Goal: Transaction & Acquisition: Purchase product/service

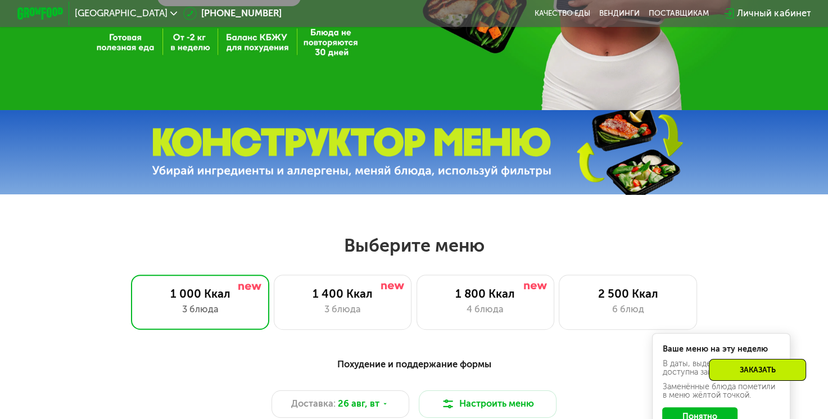
scroll to position [393, 0]
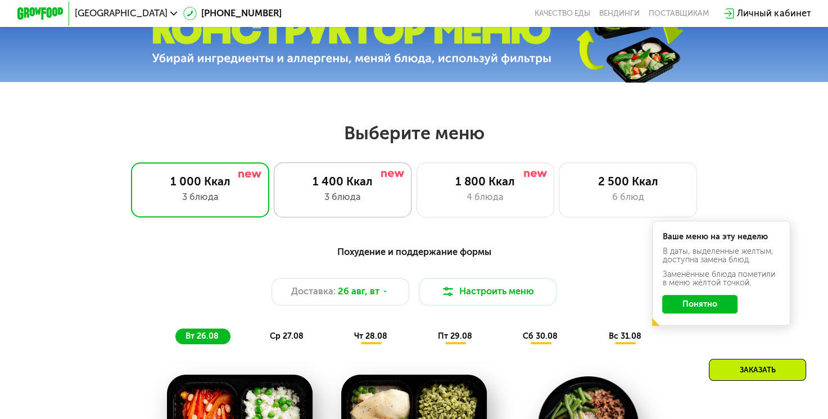
click at [416, 194] on div "1 400 Ккал 3 блюда" at bounding box center [485, 189] width 138 height 55
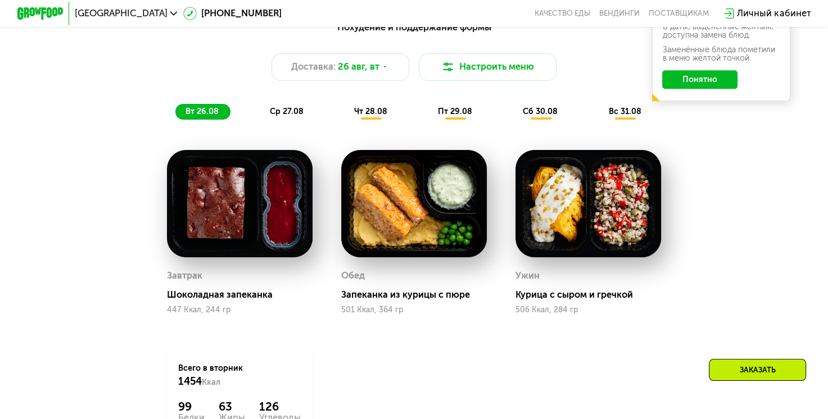
scroll to position [506, 0]
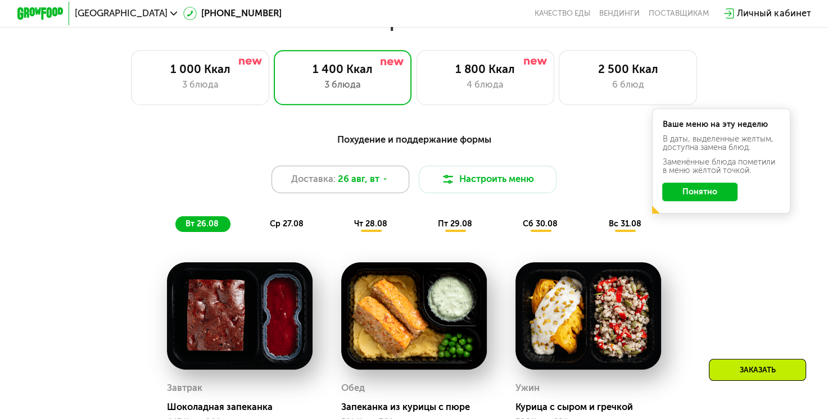
click at [355, 187] on span "26 авг, вт" at bounding box center [359, 180] width 42 height 14
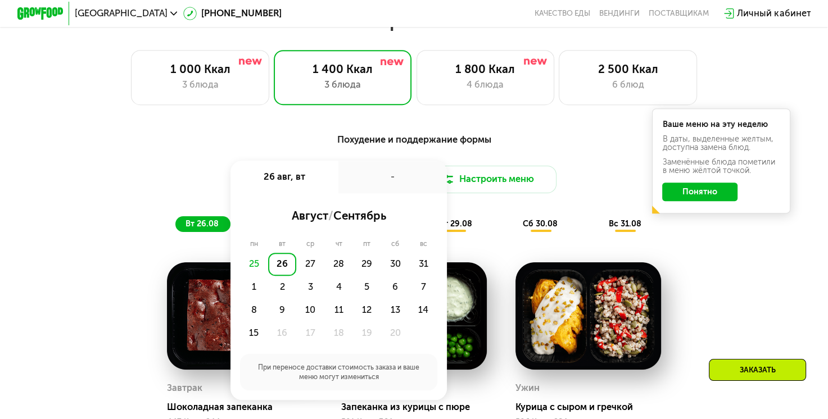
click at [151, 211] on div "Похудение и поддержание формы Доставка: [DATE] авг, вт - август / сентябрь пн в…" at bounding box center [414, 182] width 680 height 99
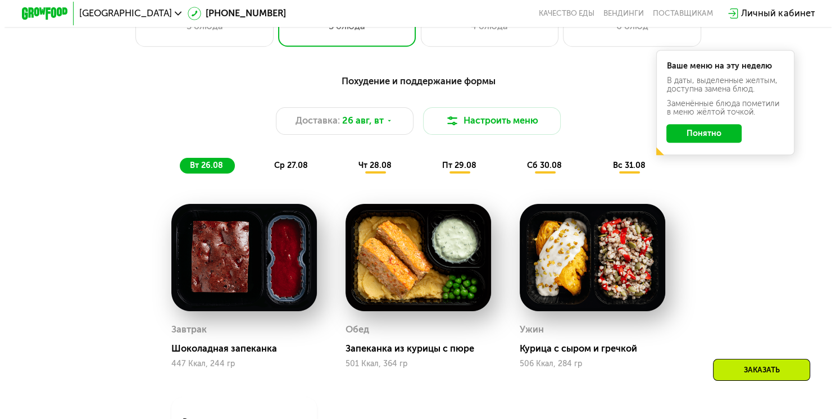
scroll to position [562, 0]
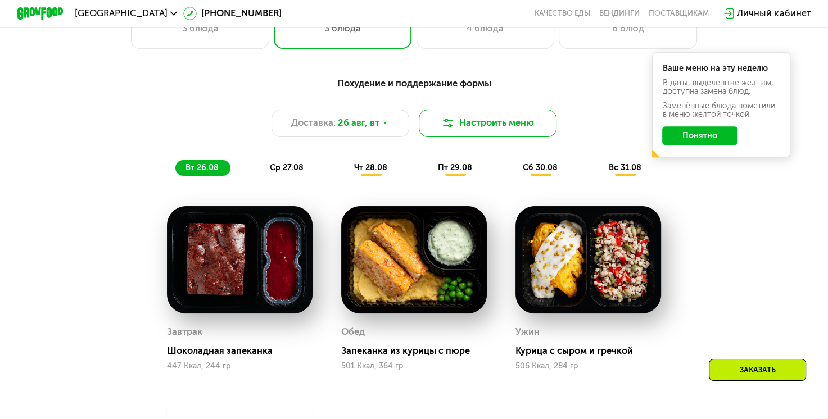
click at [493, 129] on button "Настроить меню" at bounding box center [488, 124] width 138 height 28
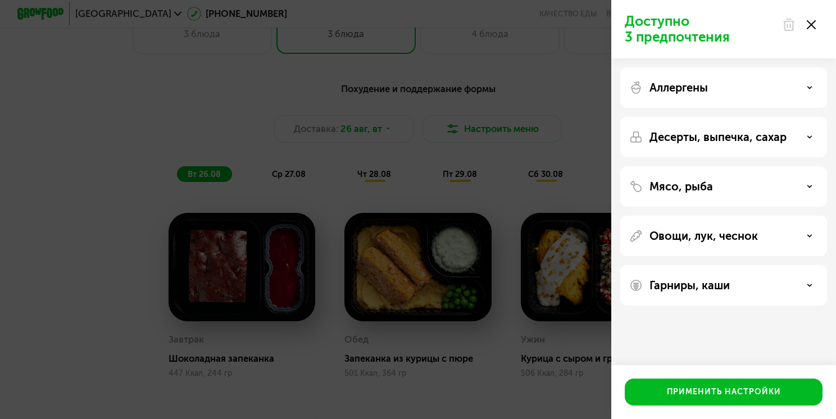
click at [774, 90] on div "Аллергены" at bounding box center [723, 87] width 189 height 13
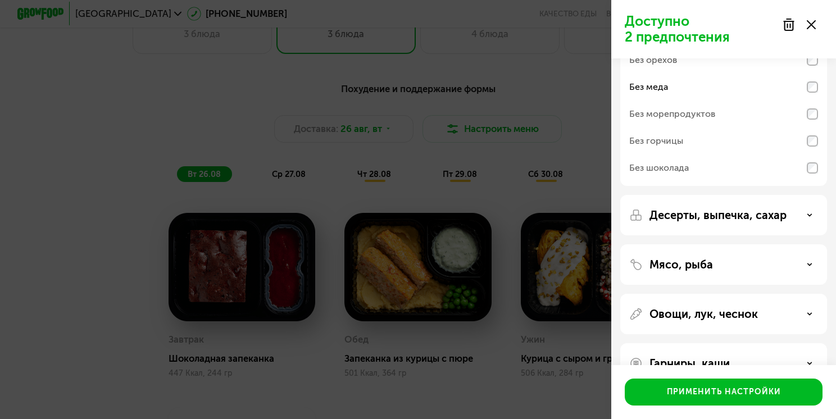
scroll to position [112, 0]
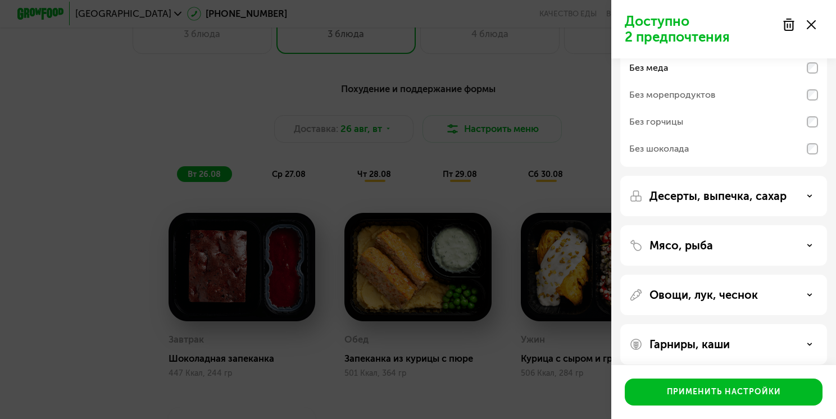
click at [740, 198] on p "Десерты, выпечка, сахар" at bounding box center [718, 195] width 137 height 13
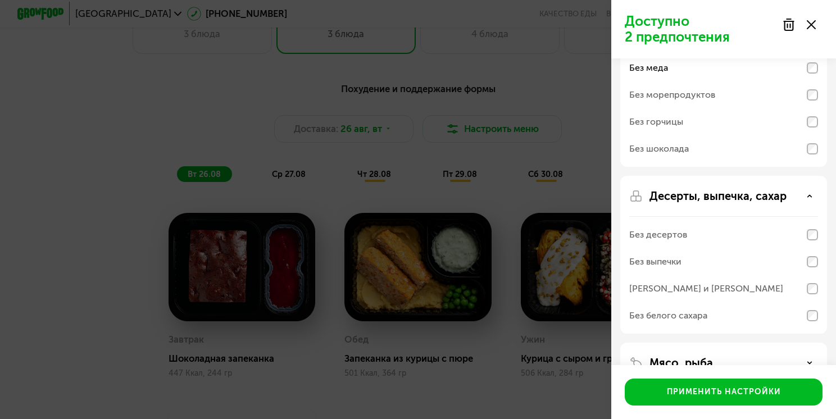
click at [740, 198] on p "Десерты, выпечка, сахар" at bounding box center [718, 195] width 137 height 13
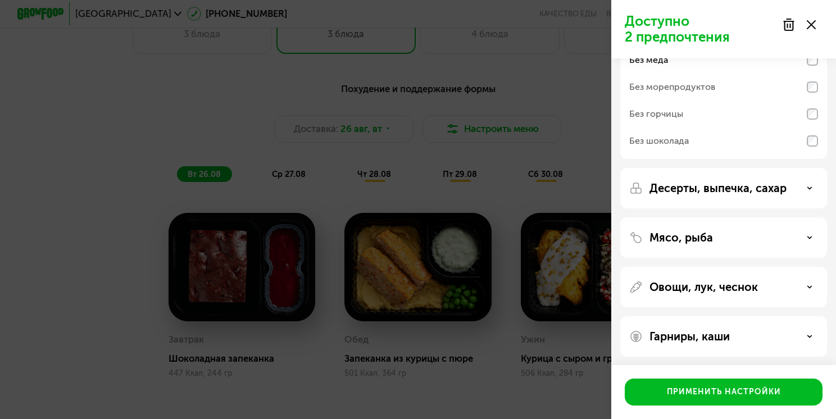
scroll to position [123, 0]
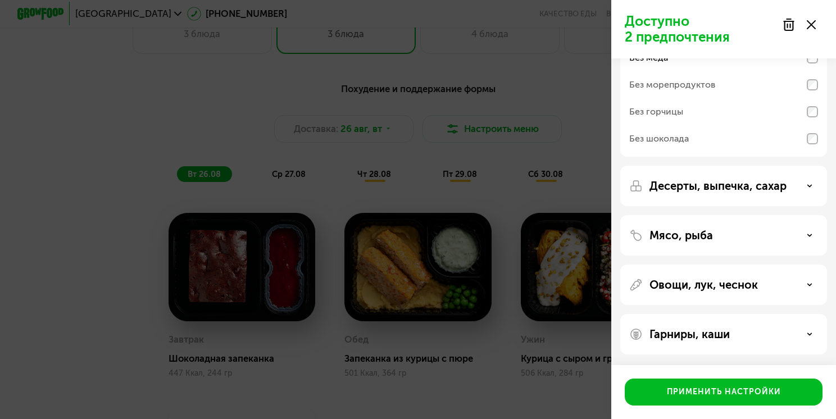
click at [729, 237] on div "Мясо, рыба" at bounding box center [723, 235] width 189 height 13
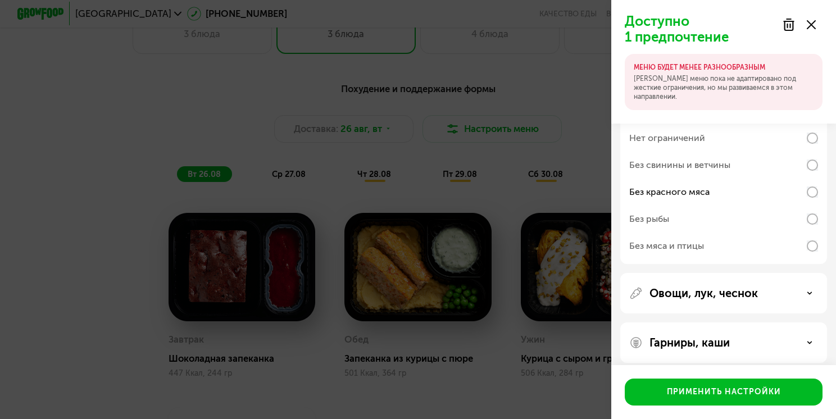
scroll to position [323, 0]
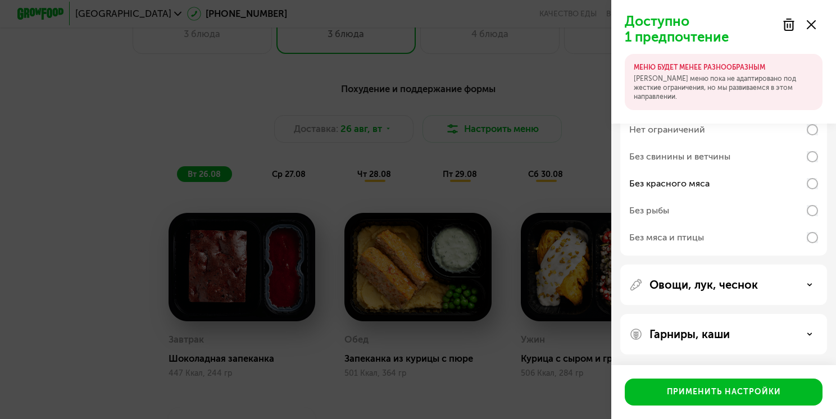
click at [719, 287] on p "Овощи, лук, чеснок" at bounding box center [704, 284] width 108 height 13
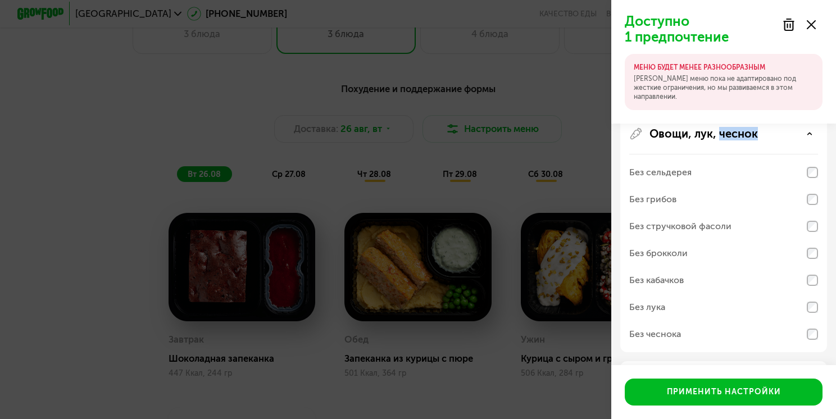
scroll to position [492, 0]
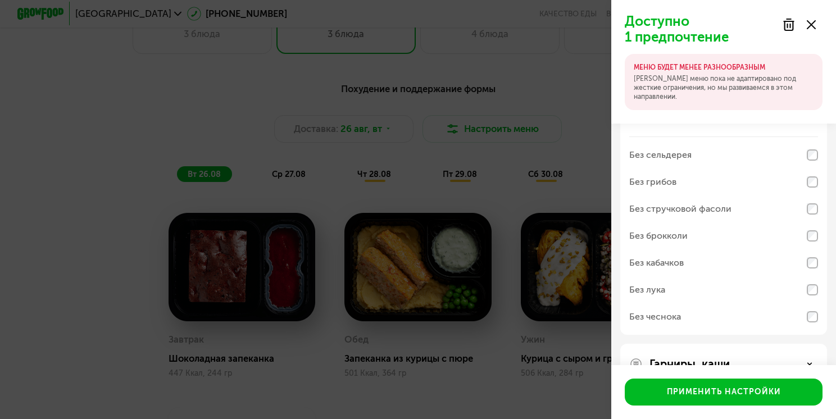
click at [818, 344] on div "Овощи, лук, чеснок Без сельдерея Без грибов Без стручковой фасоли Без брокколи …" at bounding box center [723, 364] width 207 height 40
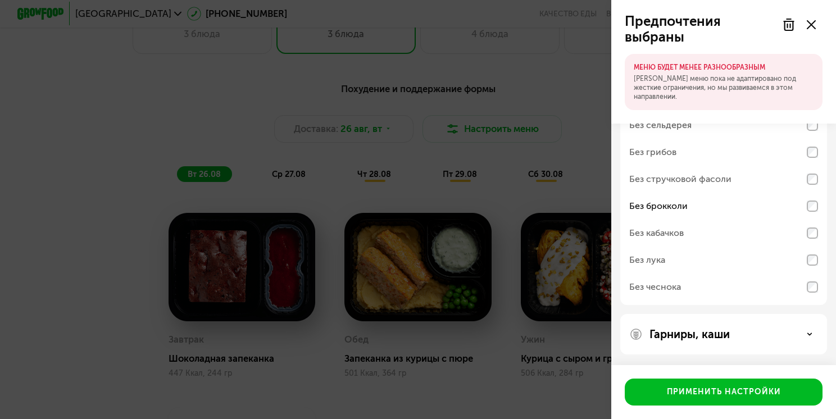
click at [725, 336] on p "Гарниры, каши" at bounding box center [690, 334] width 80 height 13
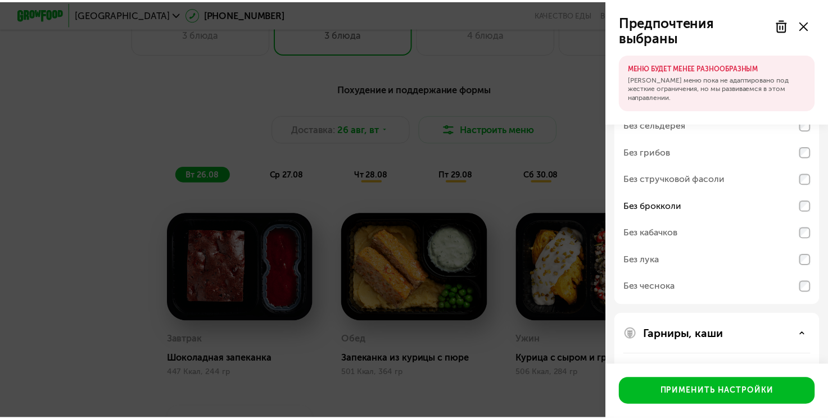
scroll to position [665, 0]
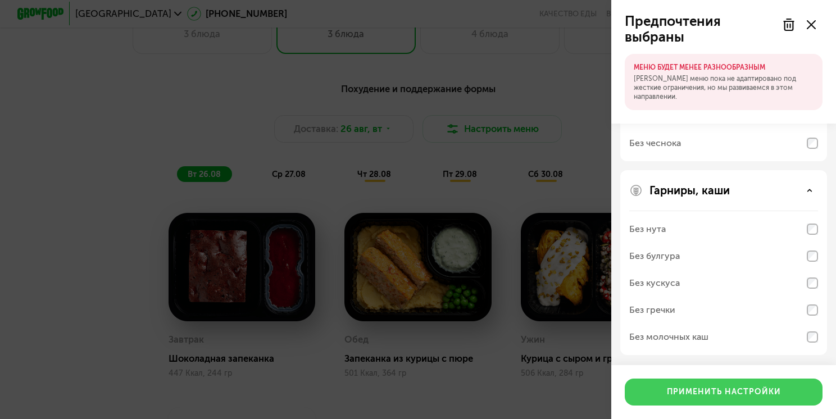
click at [708, 398] on div "Применить настройки" at bounding box center [724, 392] width 114 height 11
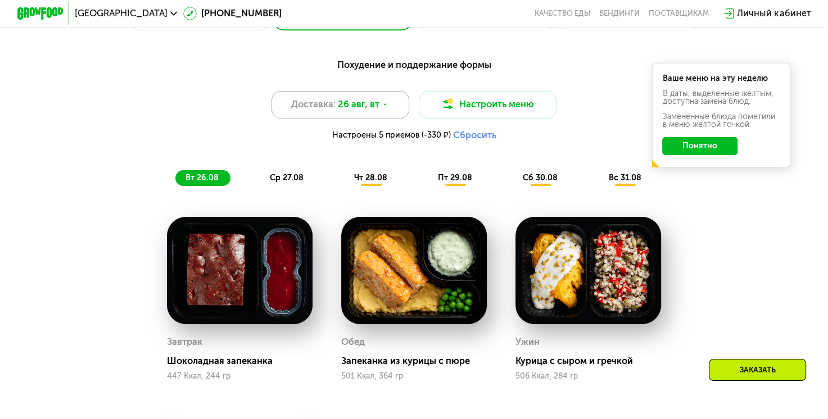
scroll to position [450, 0]
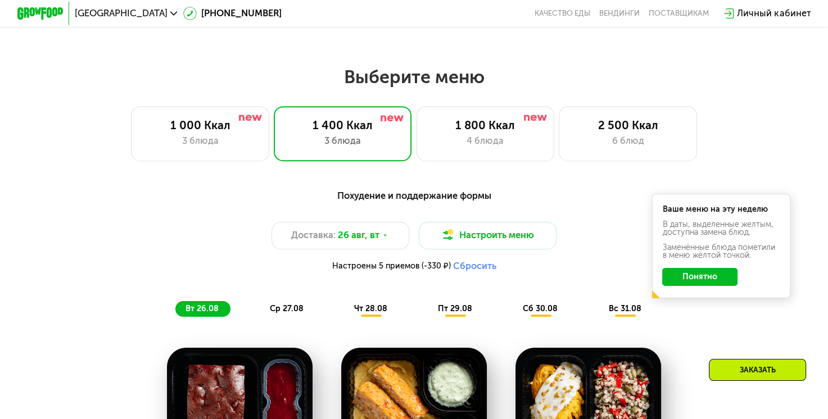
drag, startPoint x: 285, startPoint y: 329, endPoint x: 285, endPoint y: 319, distance: 10.7
click at [285, 320] on div "Похудение и поддержание формы Доставка: [DATE] Настроить меню Настроены 5 прием…" at bounding box center [414, 253] width 695 height 142
click at [285, 314] on span "ср 27.08" at bounding box center [287, 309] width 34 height 10
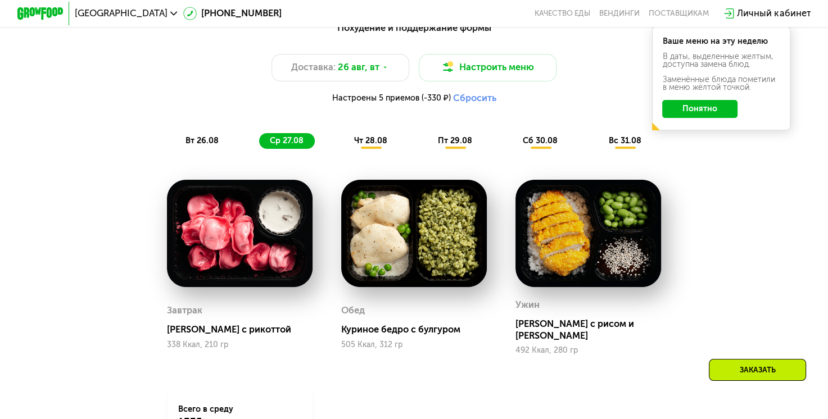
scroll to position [618, 0]
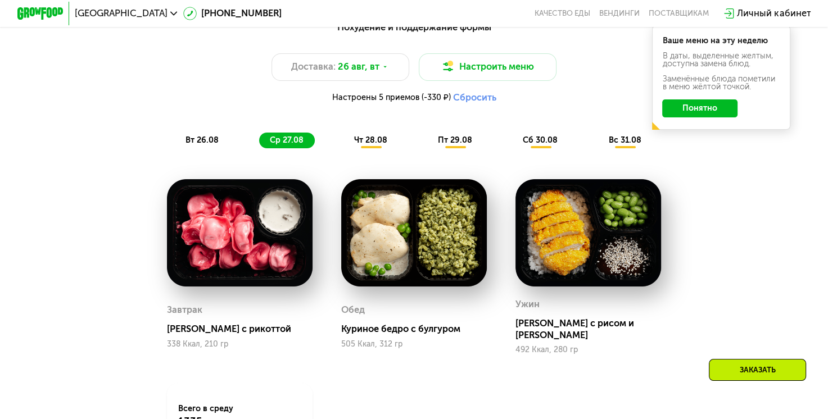
click at [370, 145] on span "чт 28.08" at bounding box center [370, 140] width 33 height 10
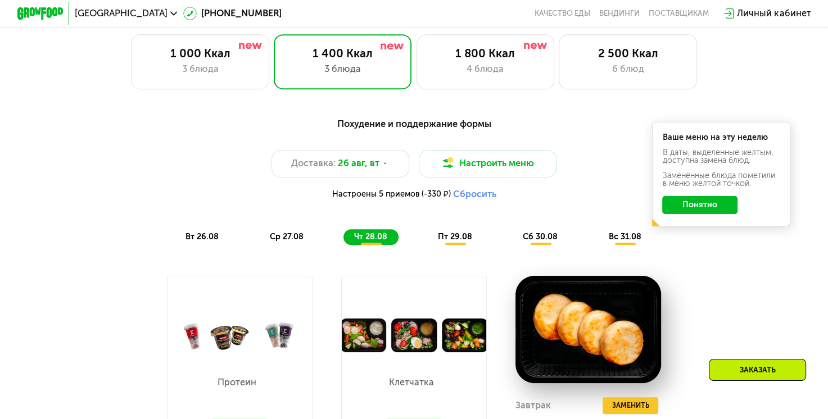
scroll to position [506, 0]
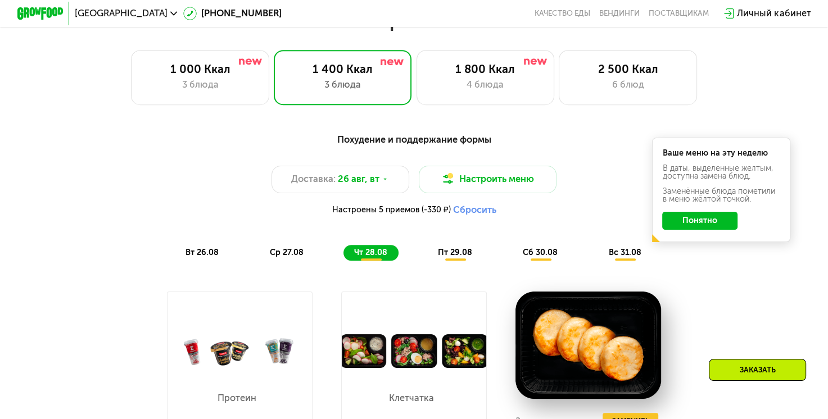
click at [446, 257] on span "пт 29.08" at bounding box center [455, 253] width 34 height 10
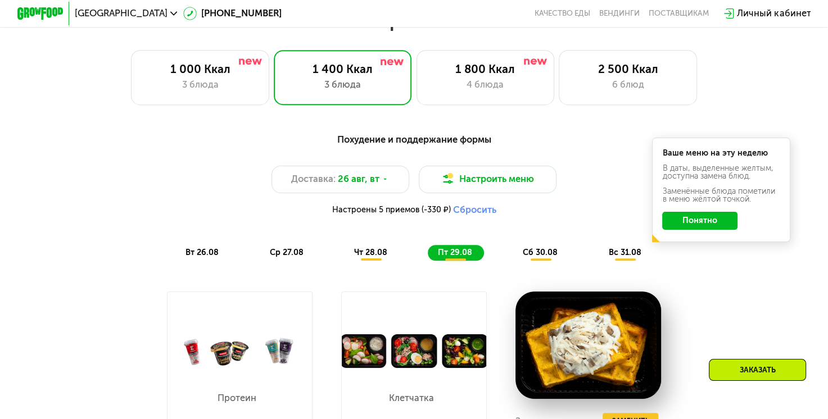
click at [546, 257] on span "сб 30.08" at bounding box center [540, 253] width 35 height 10
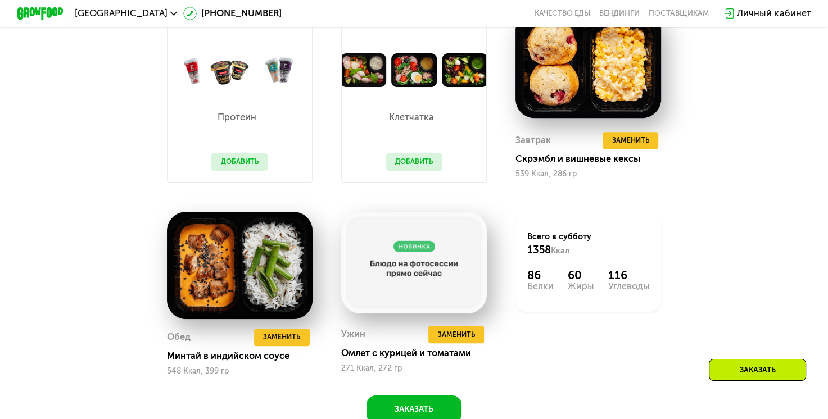
scroll to position [562, 0]
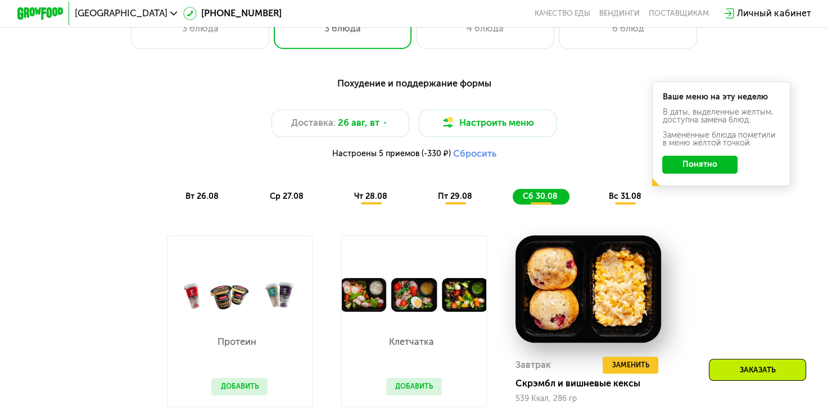
click at [625, 201] on span "вс 31.08" at bounding box center [624, 197] width 33 height 10
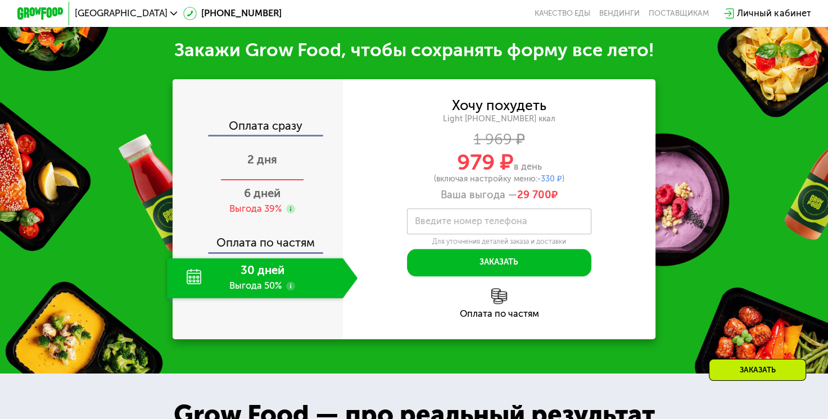
scroll to position [1236, 0]
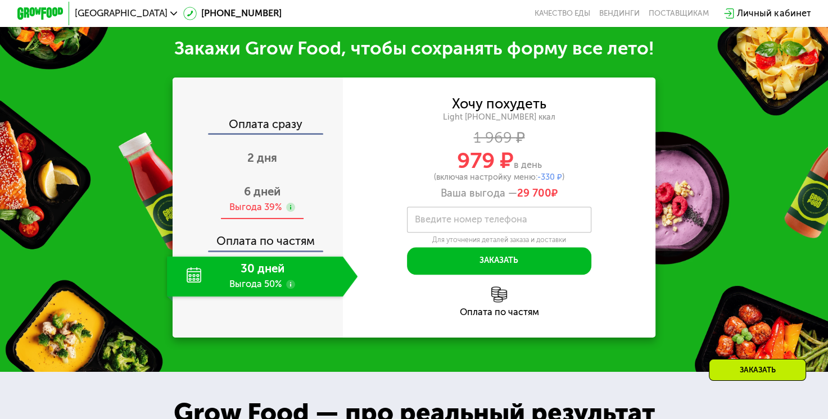
click at [258, 198] on span "6 дней" at bounding box center [262, 191] width 37 height 13
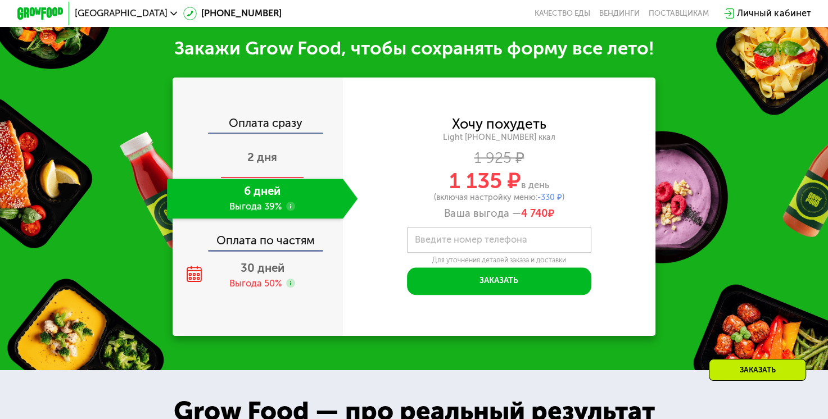
click at [262, 164] on span "2 дня" at bounding box center [262, 157] width 30 height 13
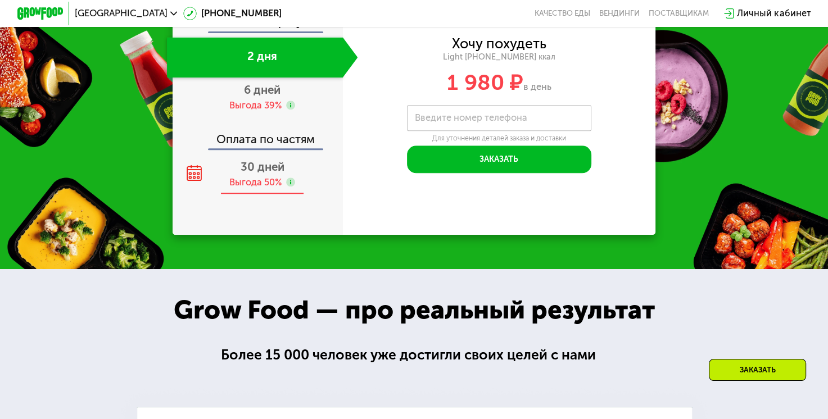
click at [260, 174] on span "30 дней" at bounding box center [262, 166] width 44 height 13
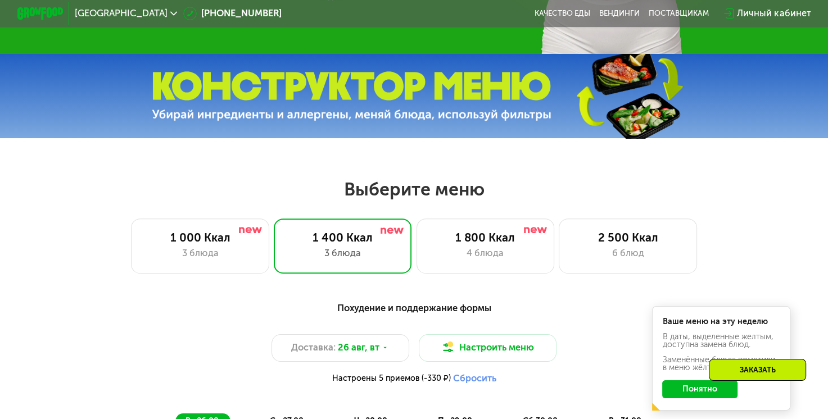
scroll to position [450, 0]
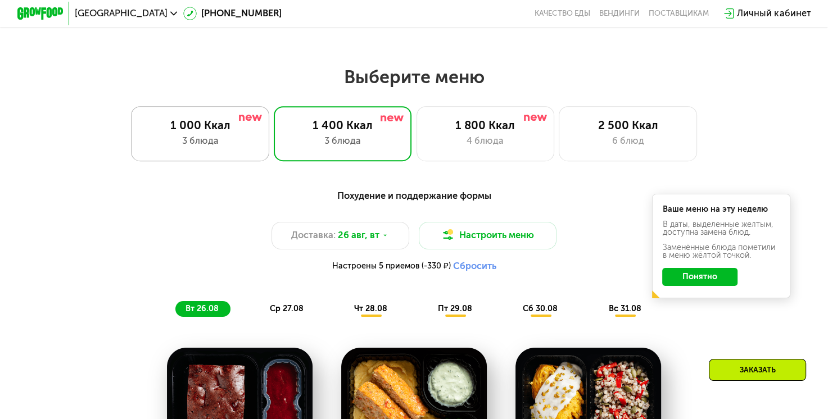
click at [209, 144] on div "3 блюда" at bounding box center [200, 141] width 114 height 14
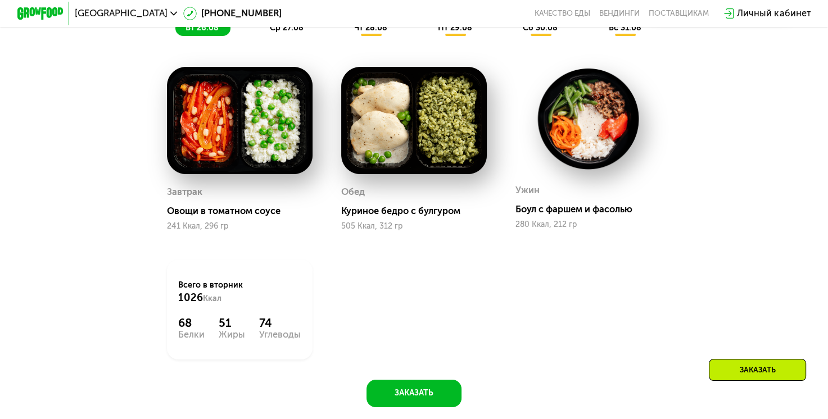
scroll to position [674, 0]
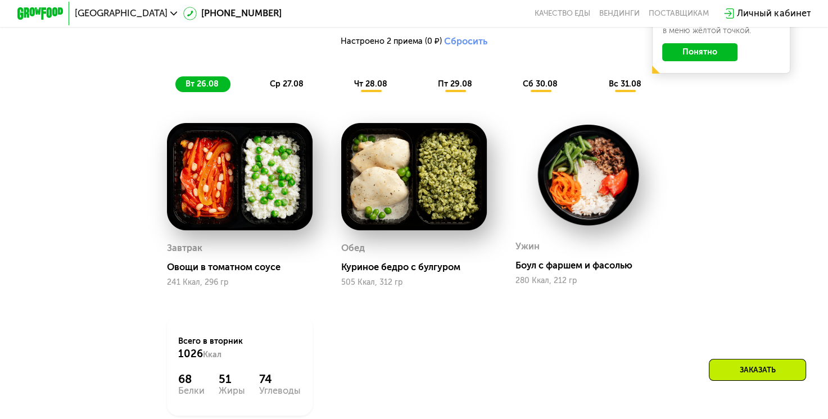
click at [281, 89] on span "ср 27.08" at bounding box center [287, 84] width 34 height 10
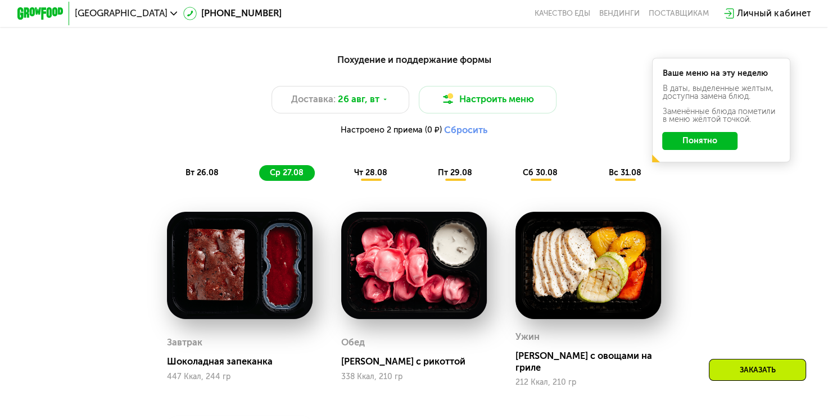
scroll to position [562, 0]
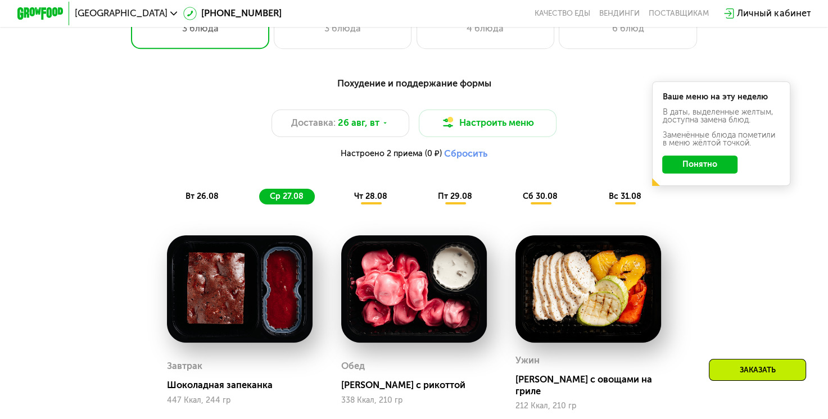
click at [371, 199] on span "чт 28.08" at bounding box center [370, 197] width 33 height 10
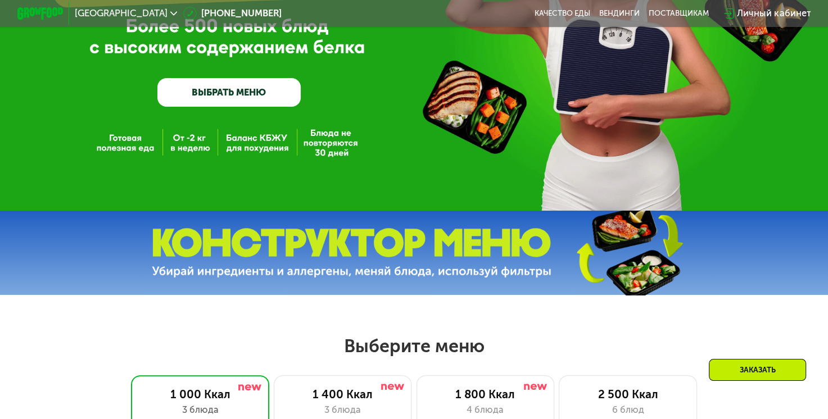
scroll to position [169, 0]
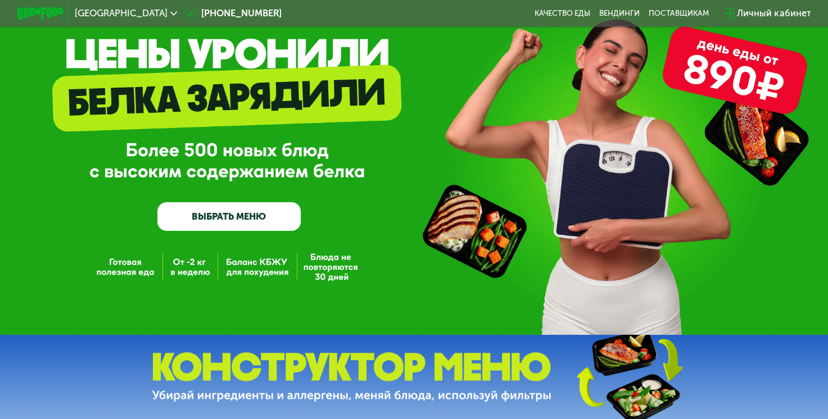
click at [238, 224] on link "ВЫБРАТЬ МЕНЮ" at bounding box center [228, 216] width 143 height 29
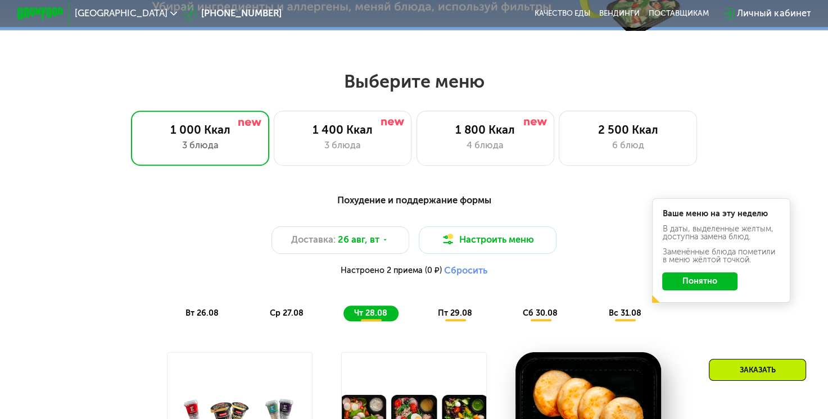
scroll to position [492, 0]
